Goal: Find specific page/section

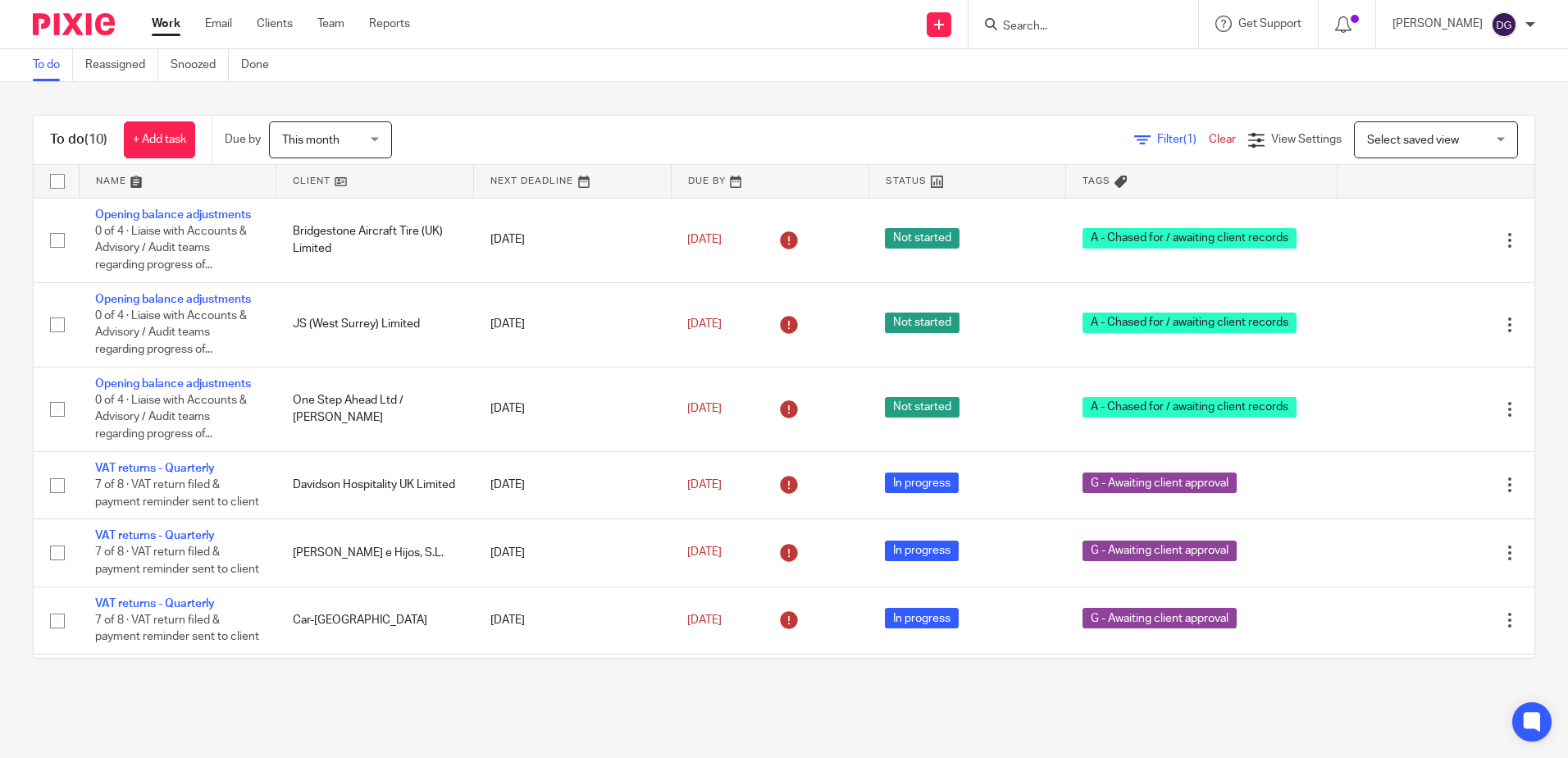
scroll to position [164, 0]
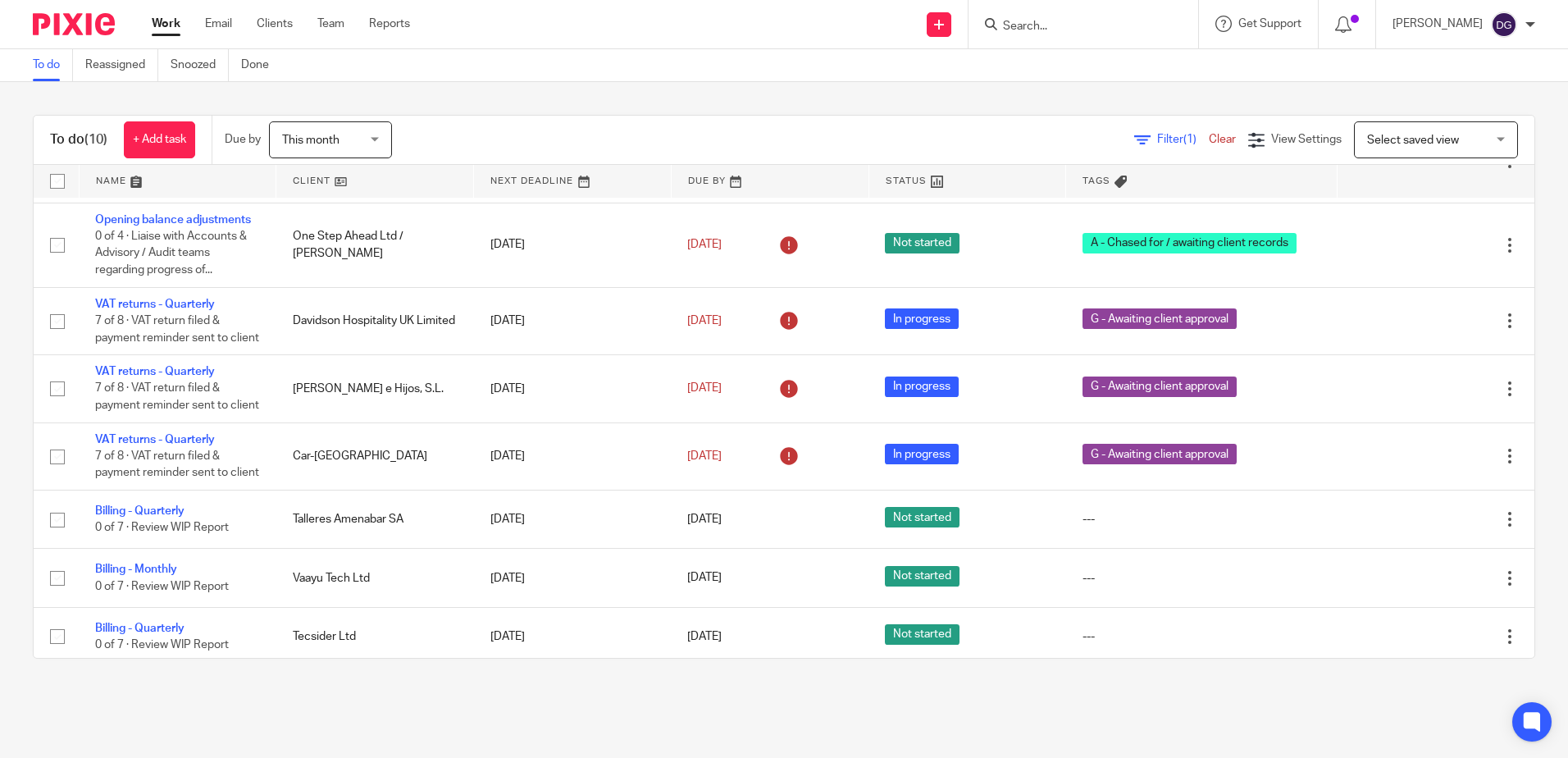
click at [1035, 29] on input "Search" at bounding box center [1075, 26] width 148 height 15
type input "lexsenti"
click at [1080, 58] on link at bounding box center [1099, 64] width 203 height 25
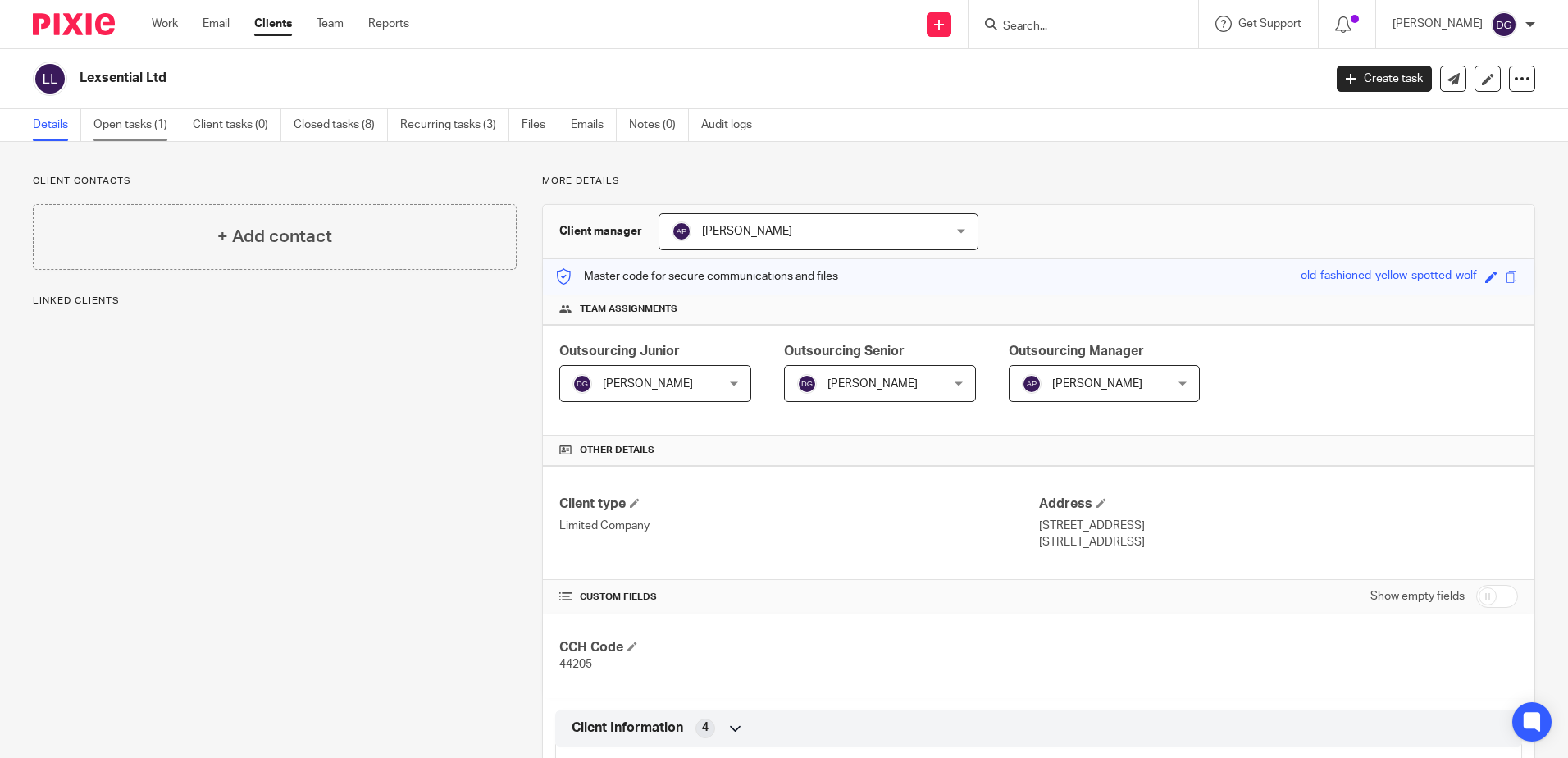
click at [118, 129] on link "Open tasks (1)" at bounding box center [136, 125] width 87 height 32
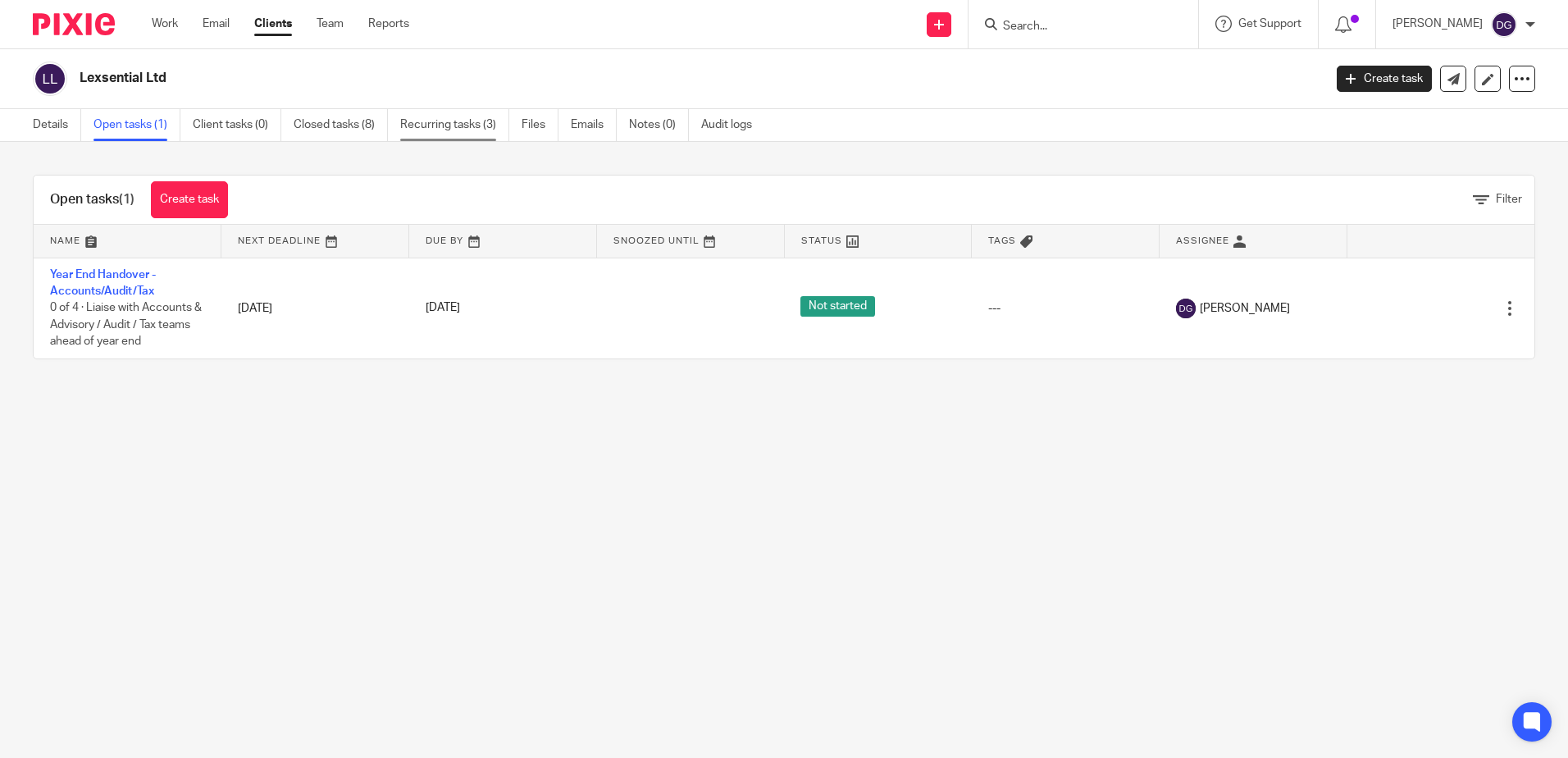
click at [452, 137] on link "Recurring tasks (3)" at bounding box center [454, 125] width 109 height 32
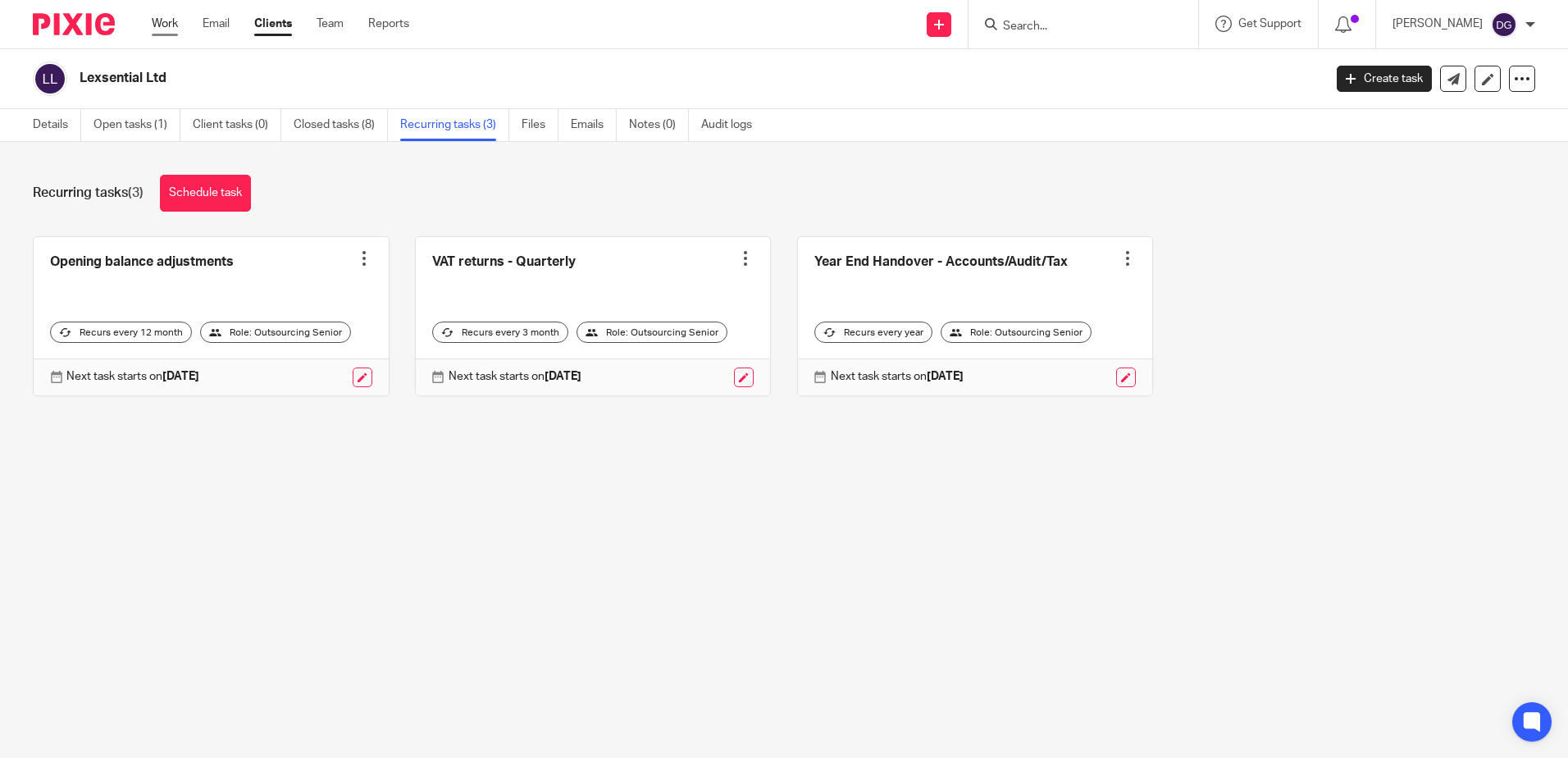
click at [162, 33] on div "Work Email Clients Team Reports Work Email Clients Team Reports Settings" at bounding box center [284, 24] width 299 height 48
click at [172, 25] on link "Work" at bounding box center [165, 24] width 26 height 17
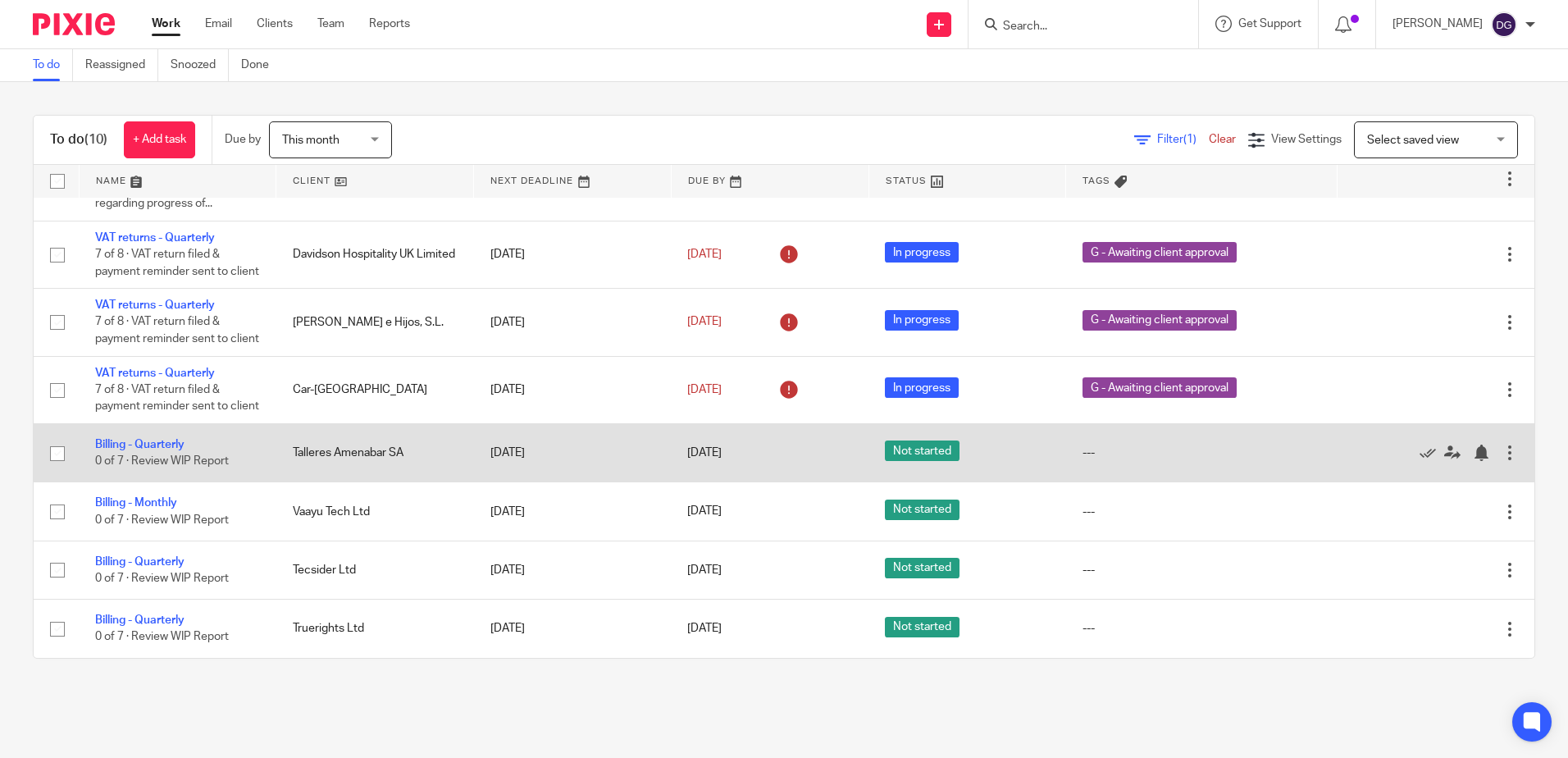
scroll to position [280, 0]
